Goal: Ask a question: Seek information or help from site administrators or community

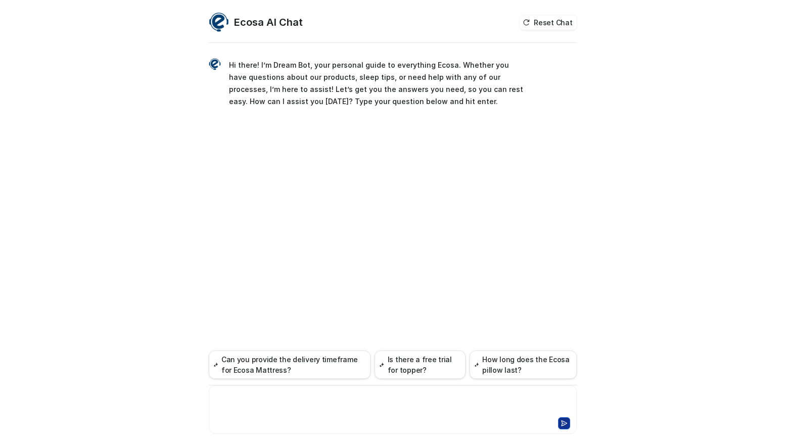
click at [331, 408] on div at bounding box center [392, 403] width 363 height 23
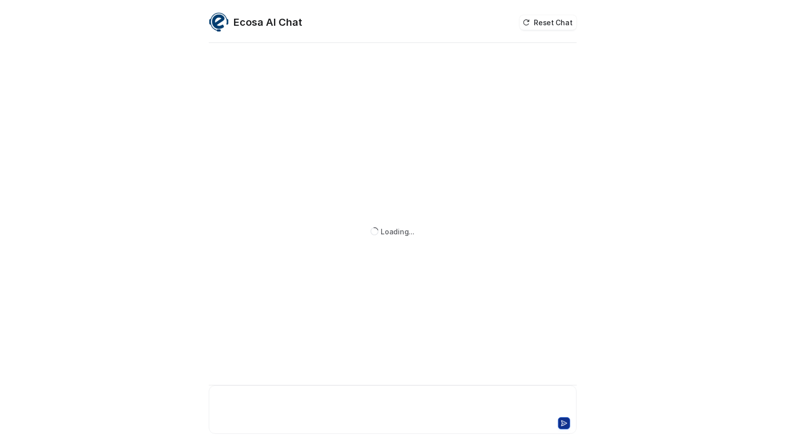
drag, startPoint x: 0, startPoint y: 0, endPoint x: 331, endPoint y: 408, distance: 525.5
click at [331, 408] on div at bounding box center [392, 403] width 363 height 23
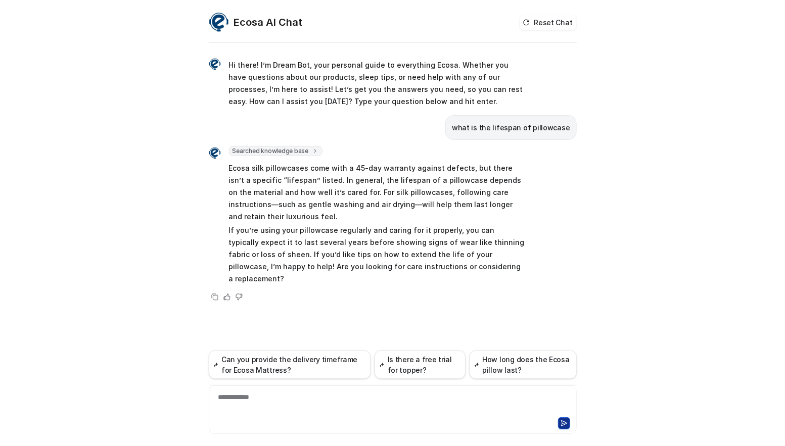
click at [114, 228] on div "Ecosa AI Chat Reset Chat Hi there! I’m Dream Bot, your personal guide to everyt…" at bounding box center [392, 223] width 785 height 446
